Goal: Task Accomplishment & Management: Manage account settings

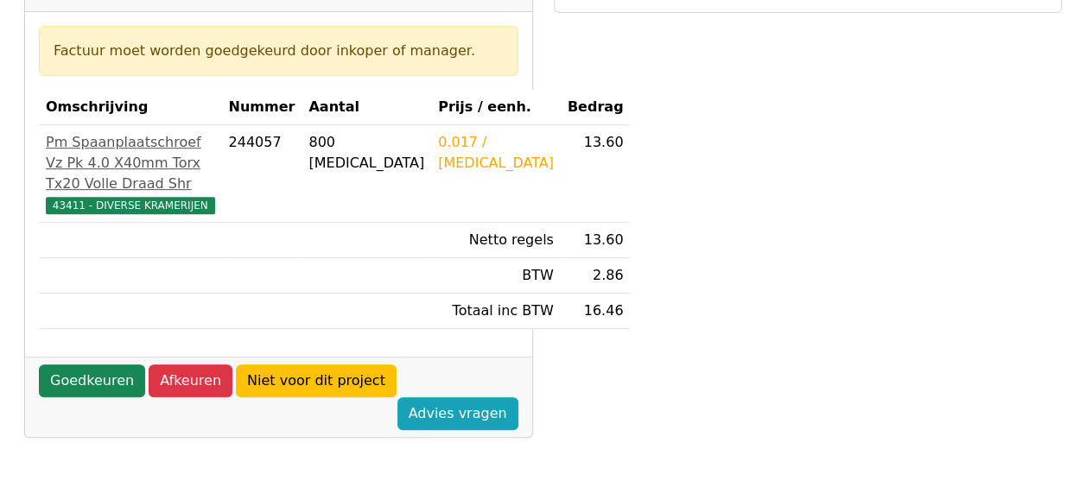
scroll to position [346, 0]
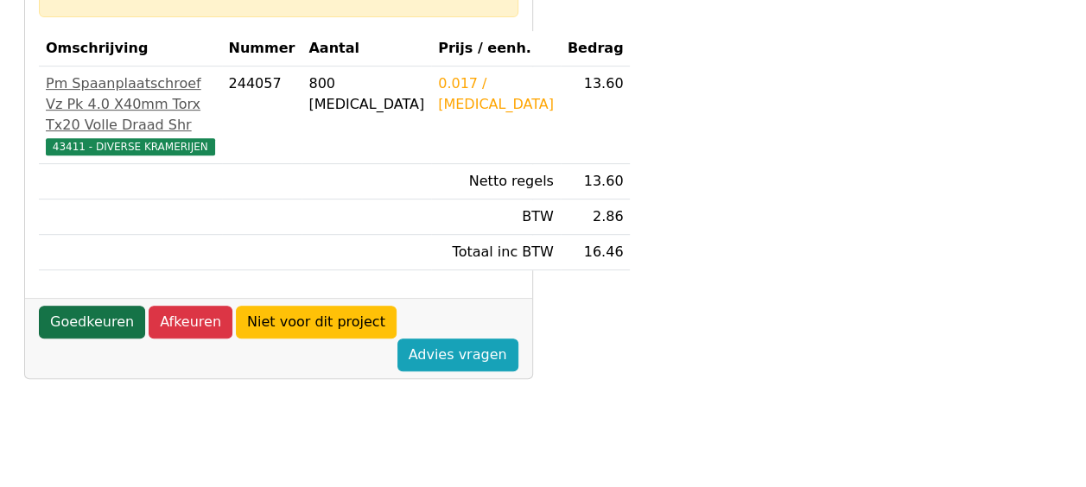
click at [115, 339] on link "Goedkeuren" at bounding box center [92, 322] width 106 height 33
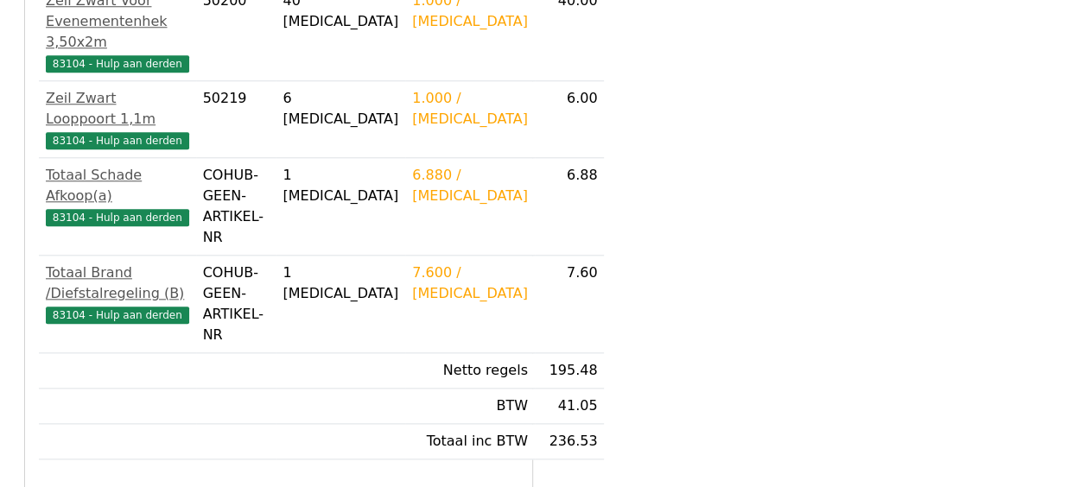
scroll to position [829, 0]
